Goal: Information Seeking & Learning: Learn about a topic

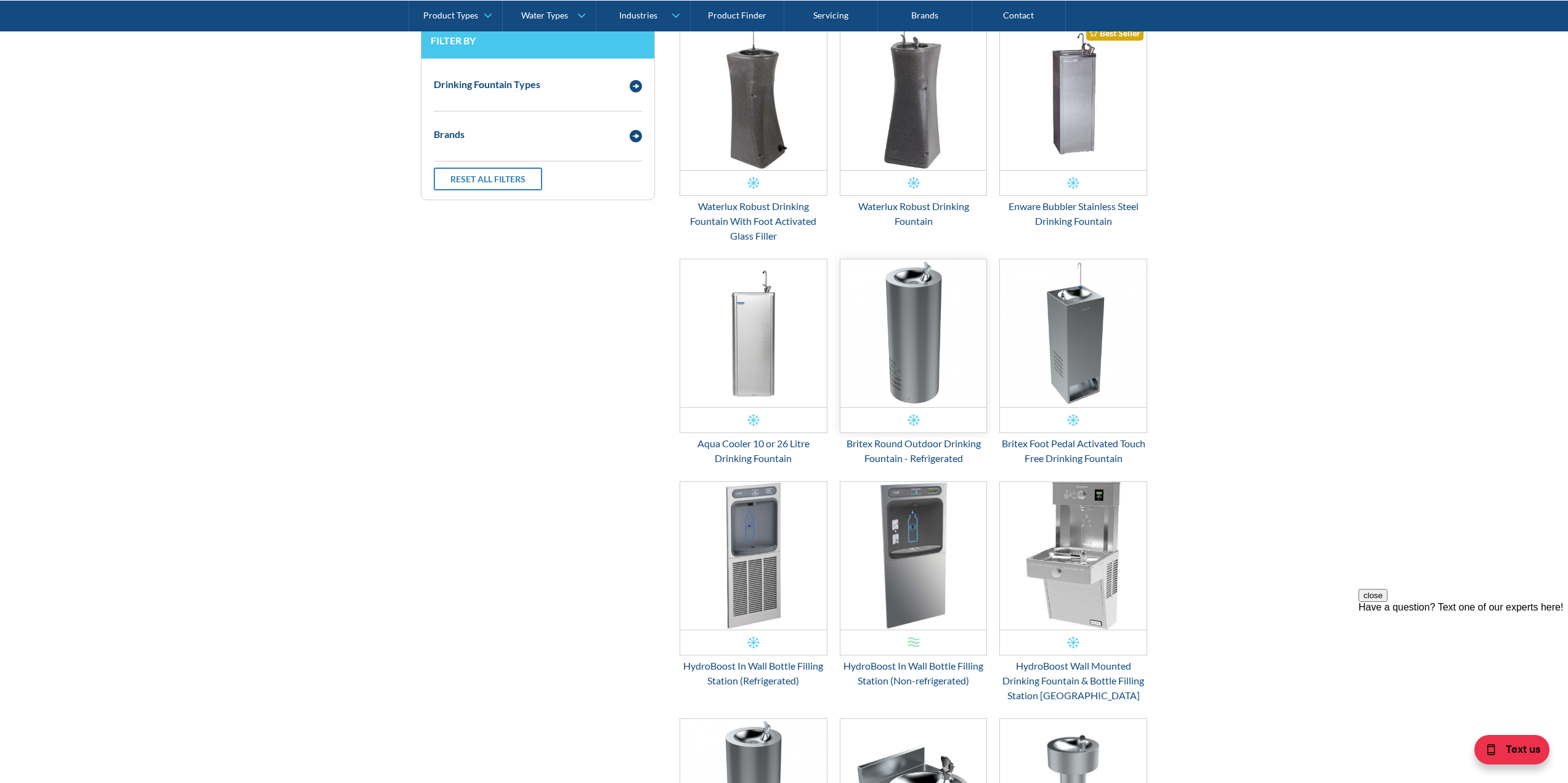
click at [915, 319] on img "Email Form 3" at bounding box center [914, 333] width 146 height 148
drag, startPoint x: 1071, startPoint y: 345, endPoint x: 650, endPoint y: 355, distance: 421.1
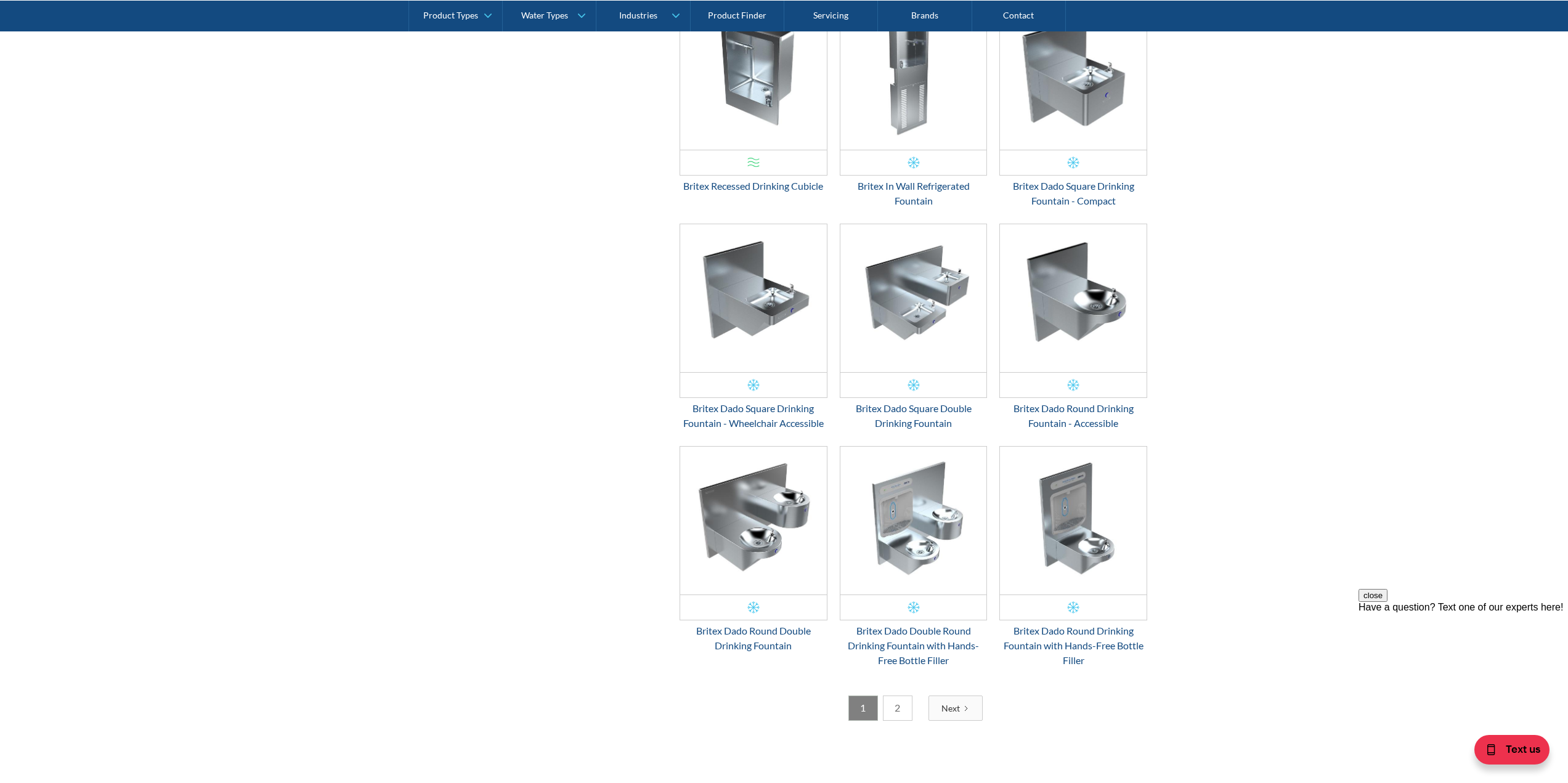
scroll to position [1689, 0]
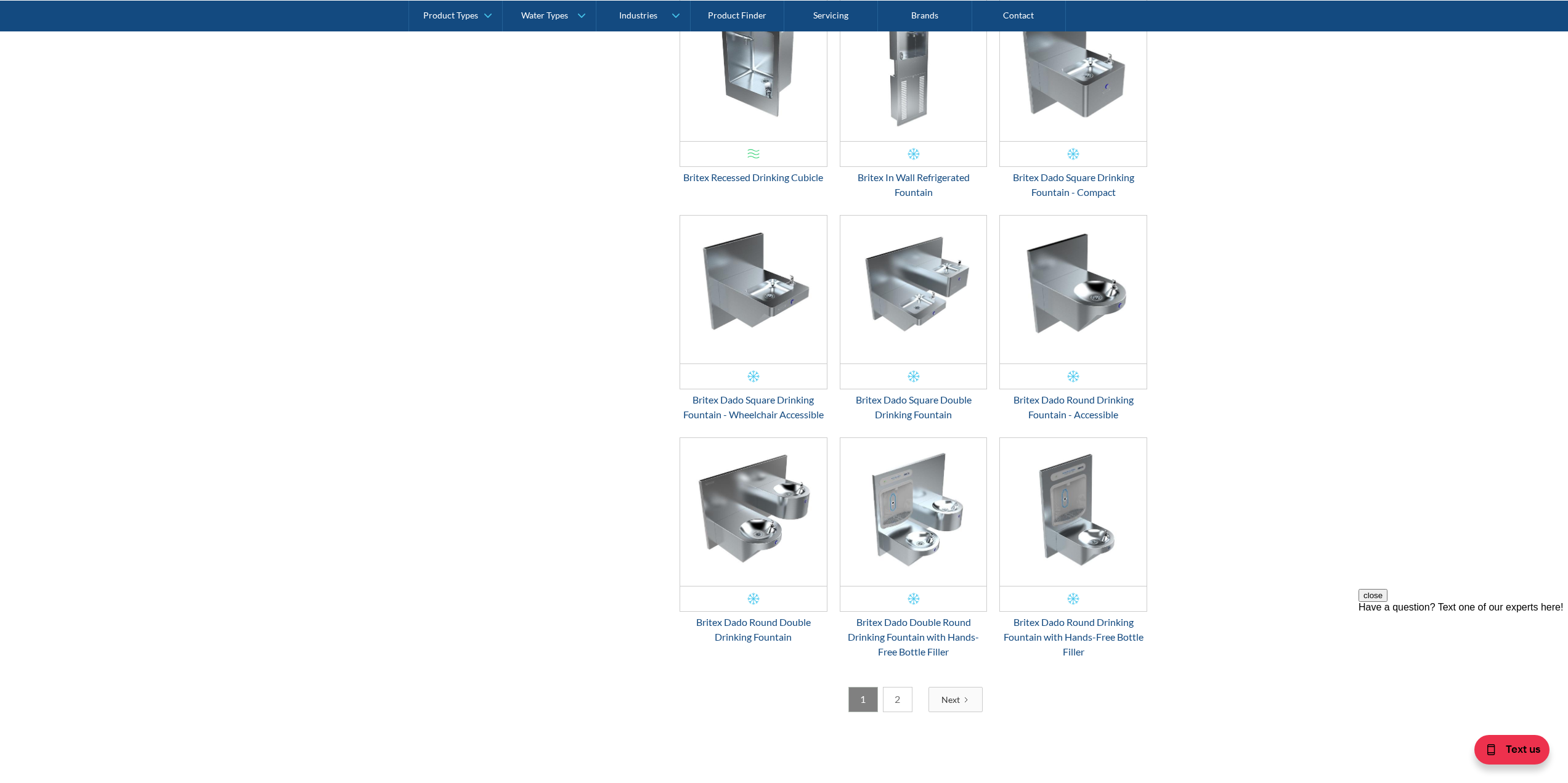
click at [954, 692] on link "Next" at bounding box center [956, 699] width 55 height 25
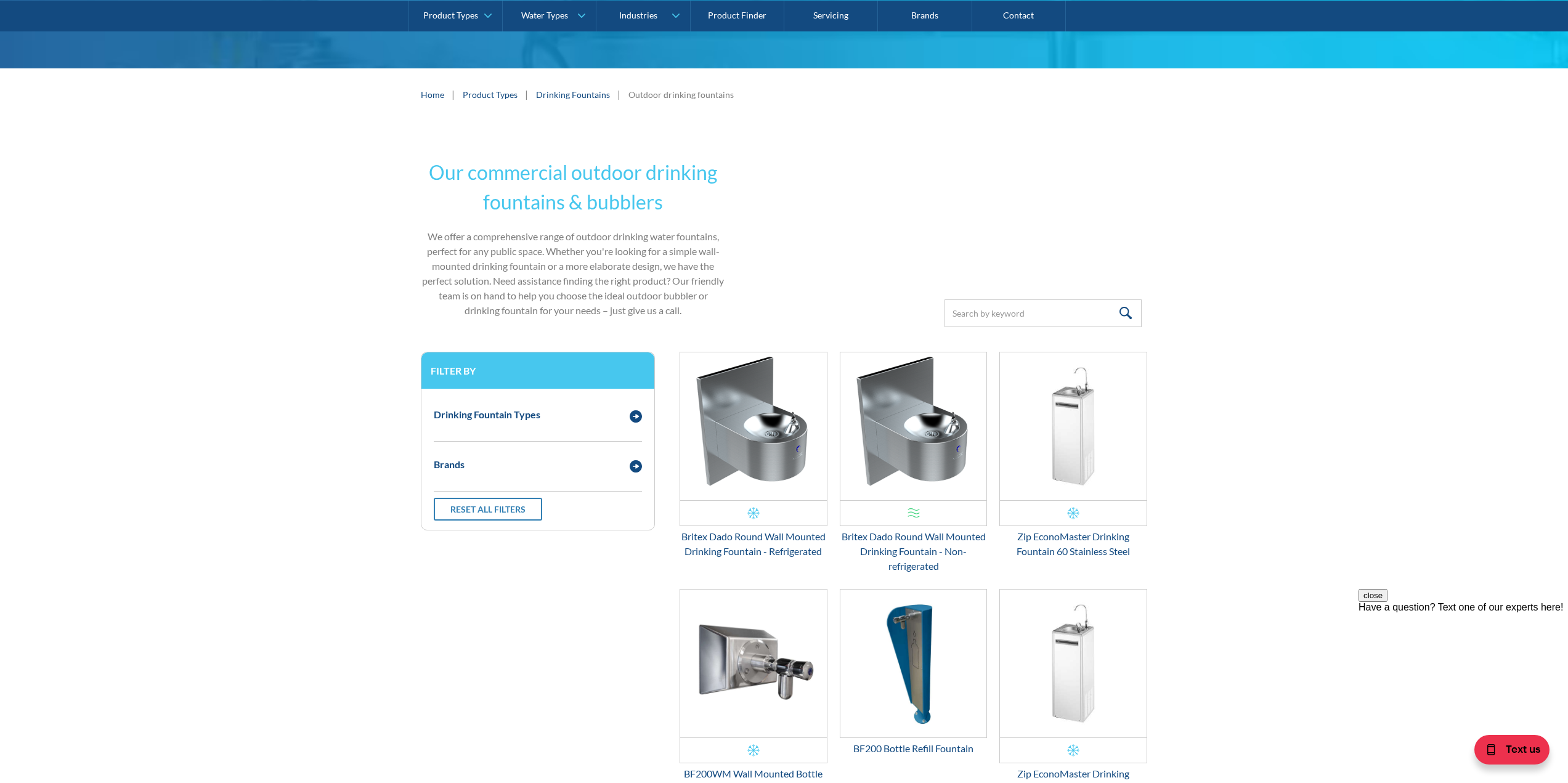
scroll to position [25, 0]
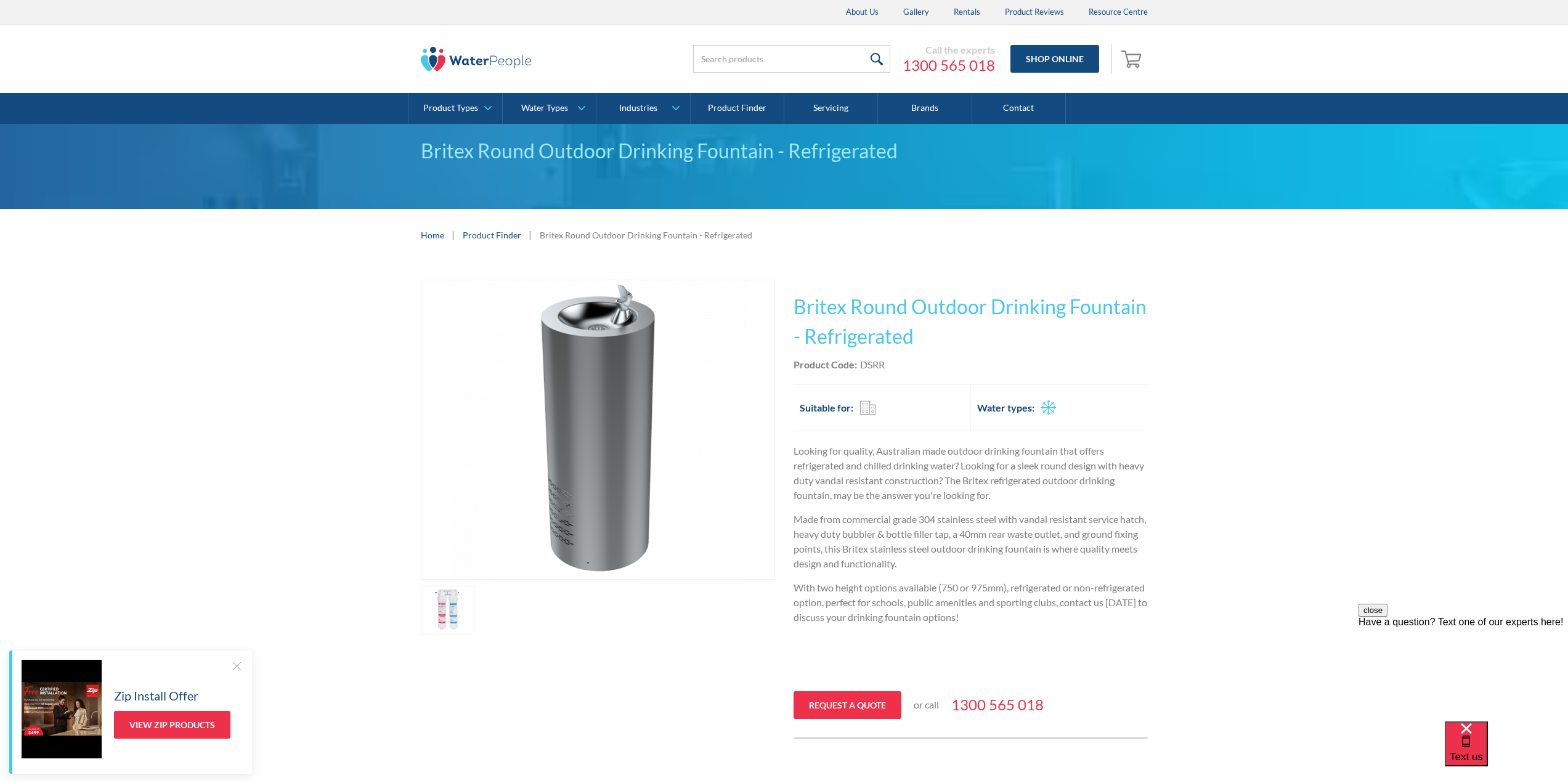
click at [597, 460] on img "open lightbox" at bounding box center [598, 430] width 299 height 299
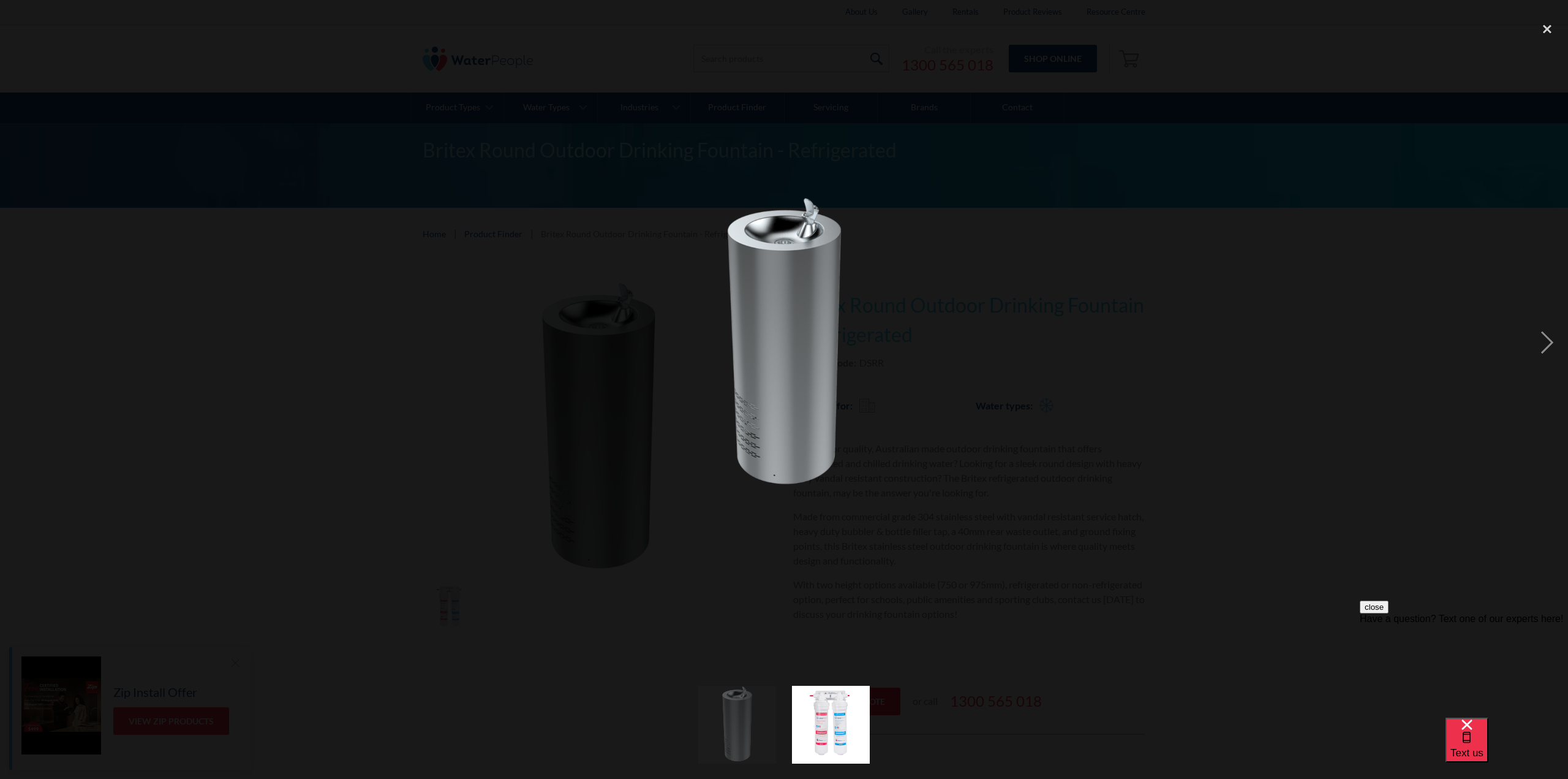
click at [197, 577] on div at bounding box center [784, 342] width 1568 height 655
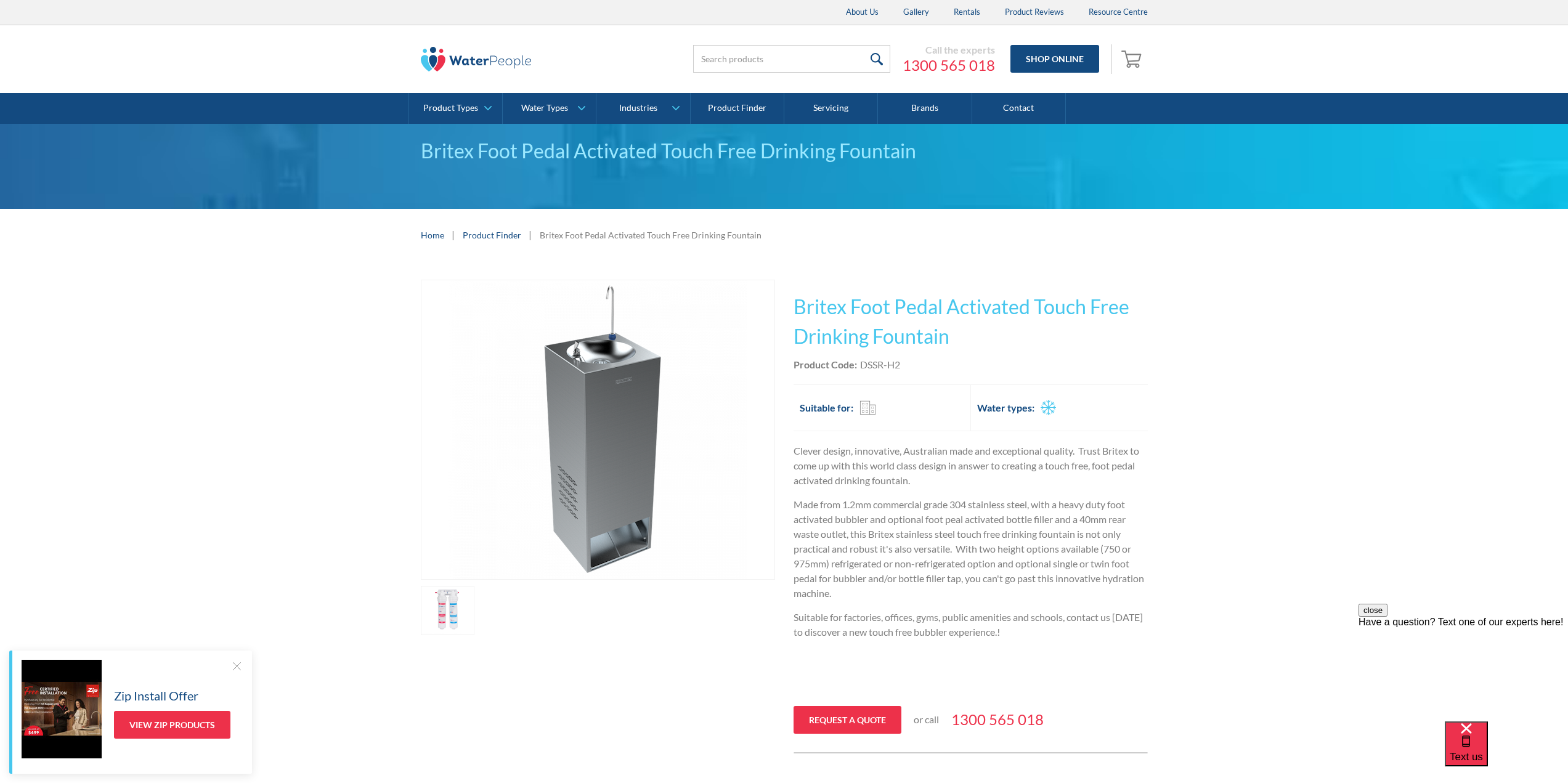
click at [584, 485] on img "open lightbox" at bounding box center [598, 430] width 299 height 299
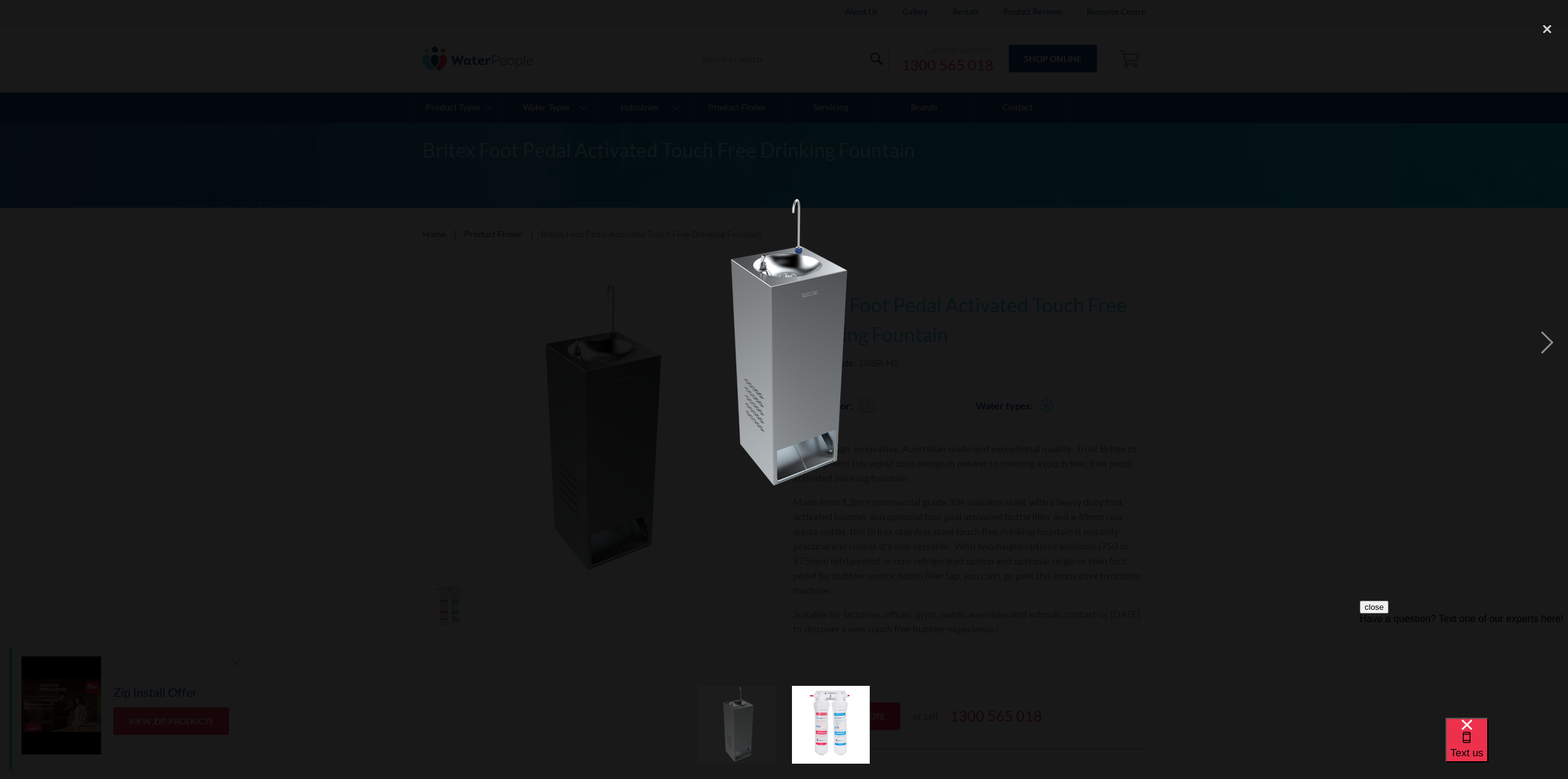
click at [457, 255] on div at bounding box center [784, 342] width 1568 height 655
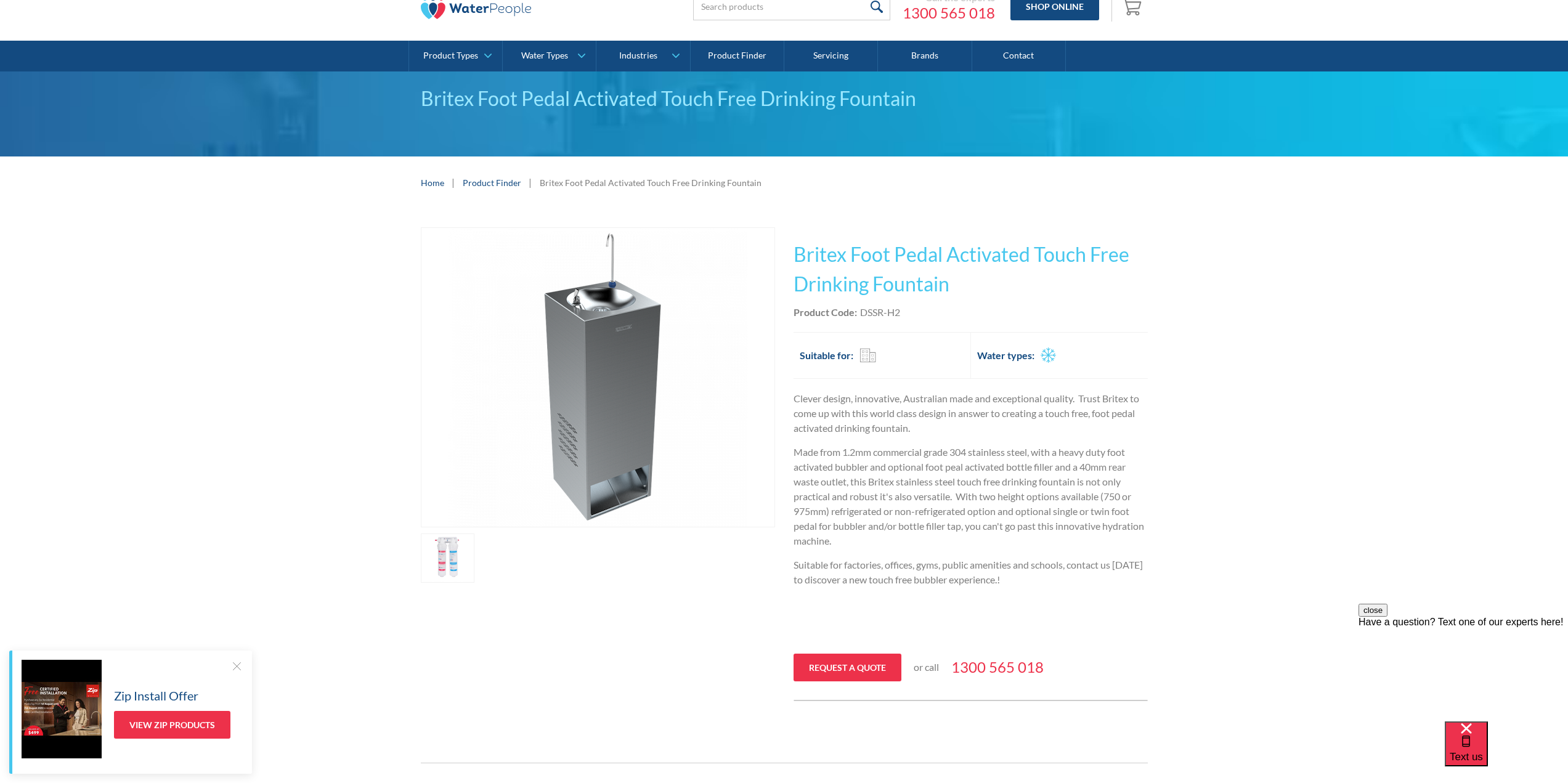
scroll to position [123, 0]
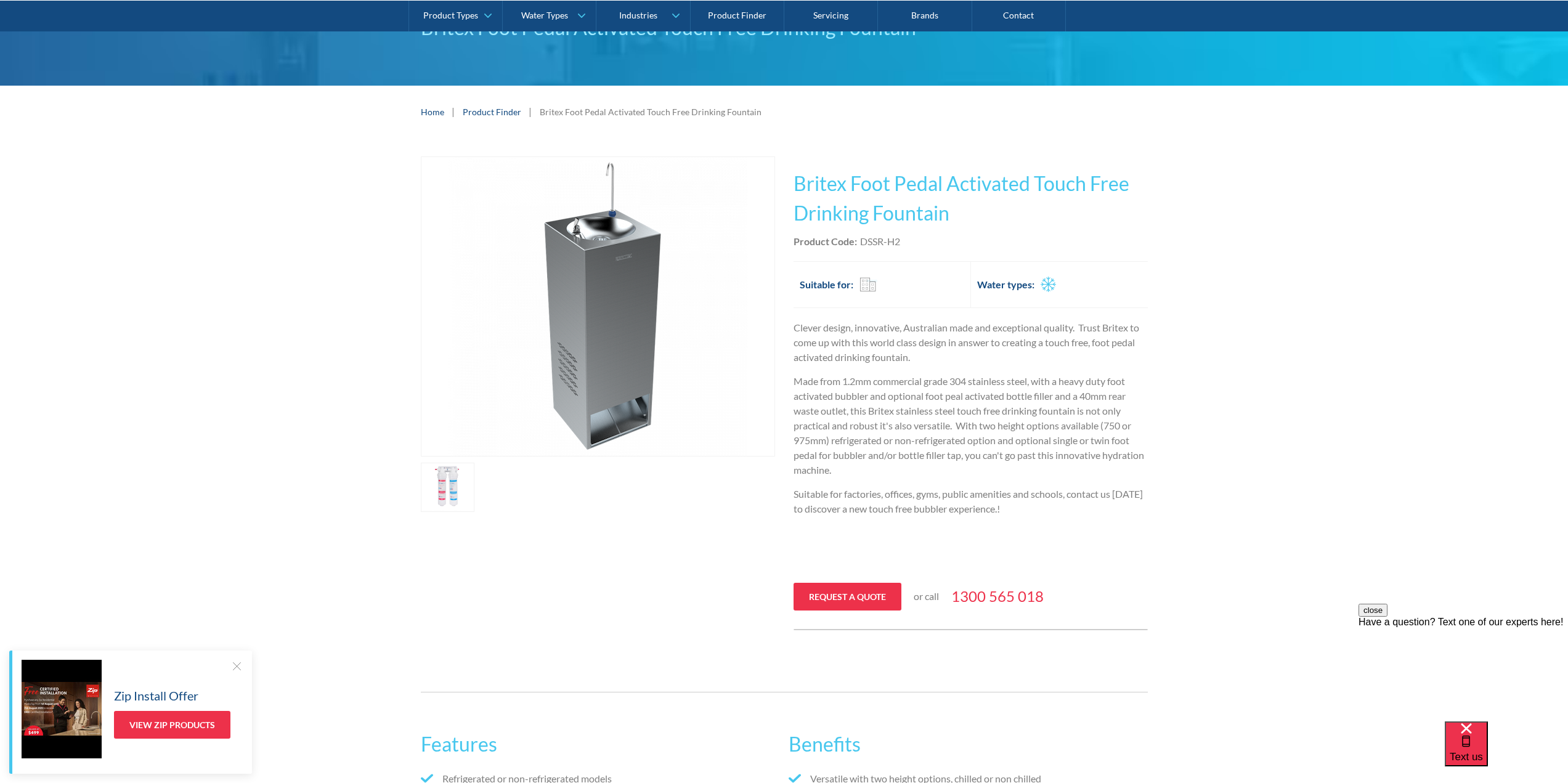
click at [862, 287] on div "Commercial" at bounding box center [867, 283] width 17 height 15
click at [85, 311] on div "Play video Fits Most Brands Best Seller No items found. This tap design is incl…" at bounding box center [784, 393] width 1568 height 511
